Goal: Information Seeking & Learning: Learn about a topic

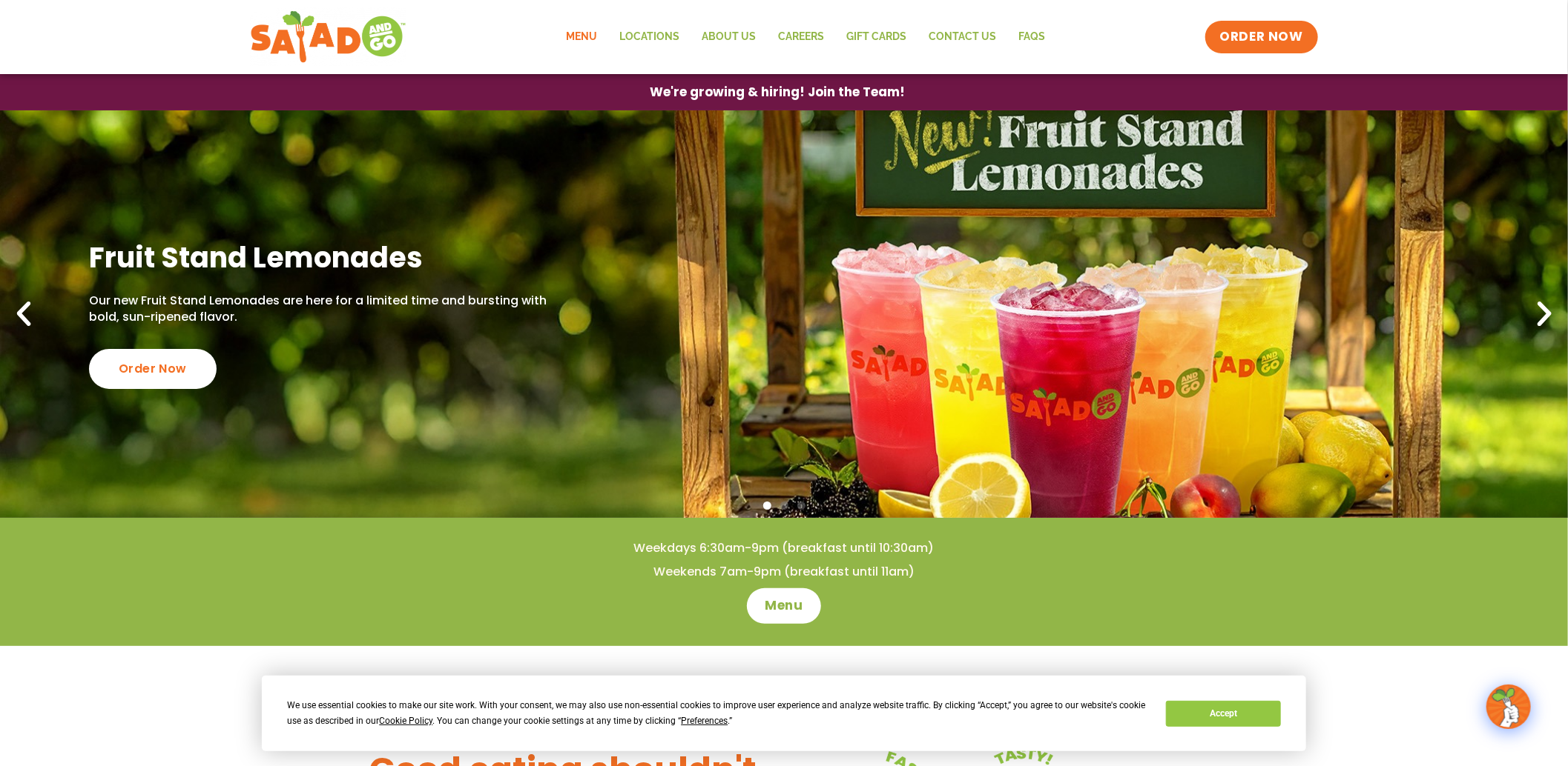
click at [580, 22] on link "Menu" at bounding box center [581, 37] width 53 height 34
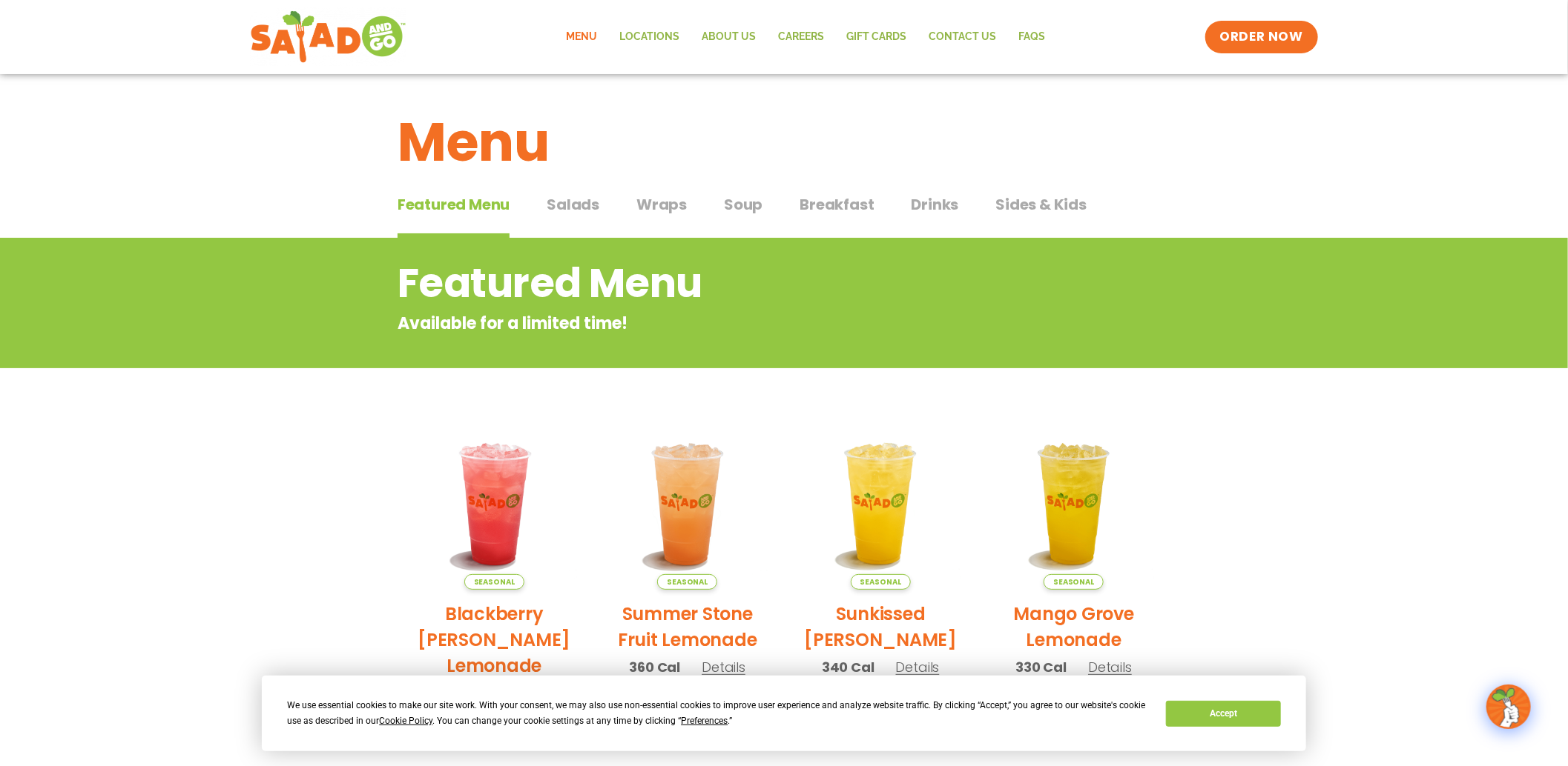
click at [573, 216] on button "Salads Salads" at bounding box center [572, 215] width 52 height 45
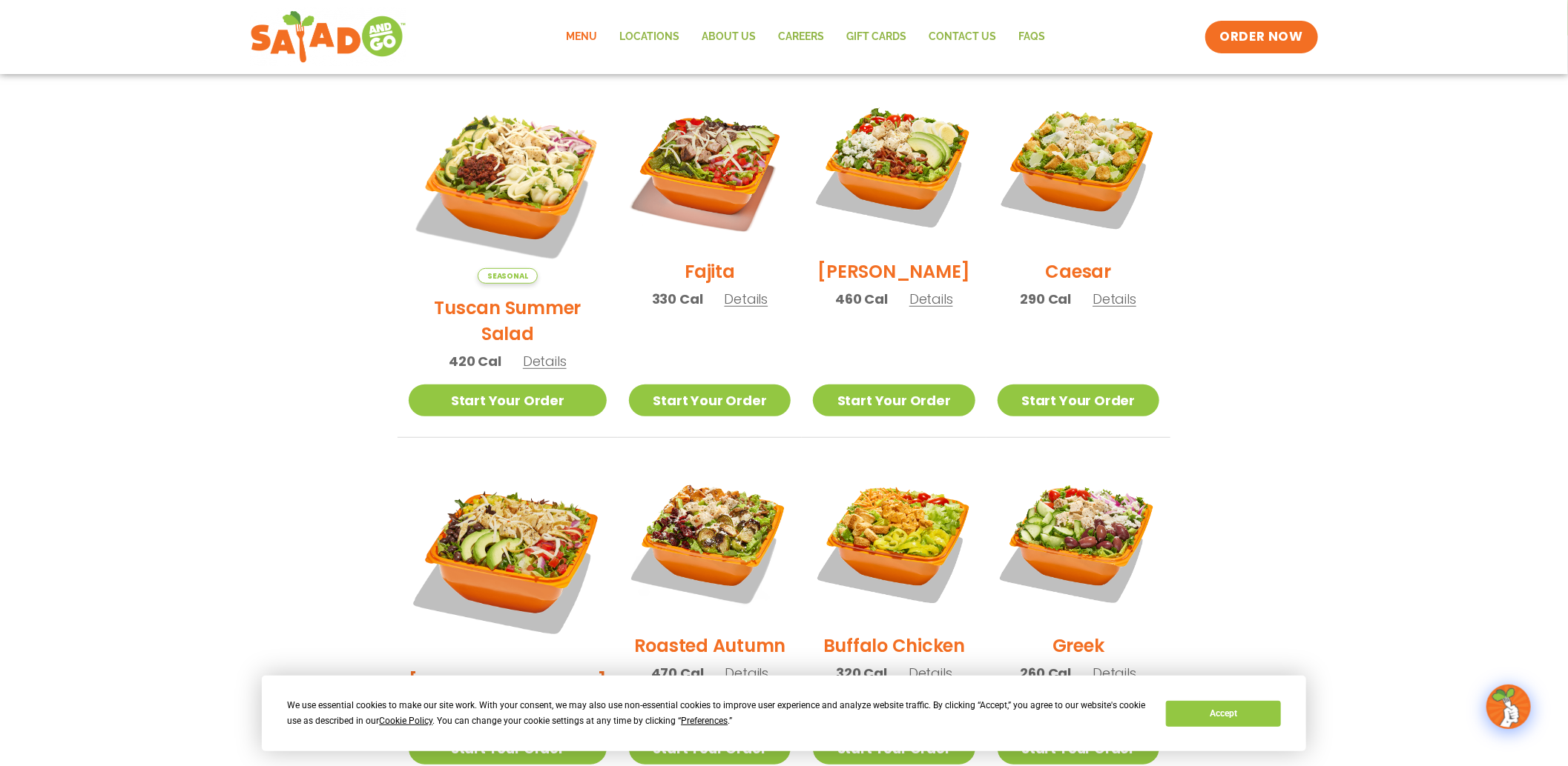
scroll to position [403, 0]
